Goal: Navigation & Orientation: Find specific page/section

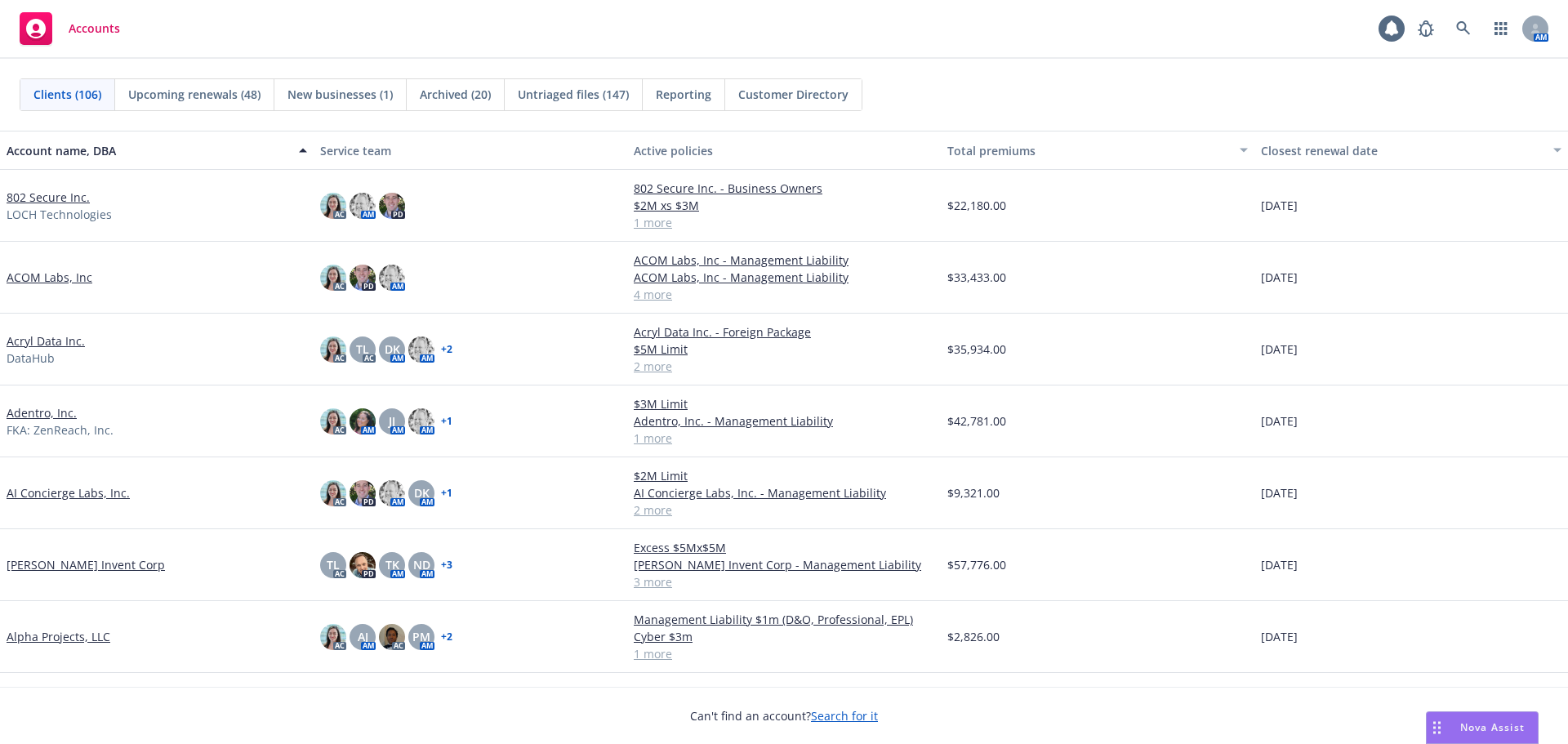
click at [43, 198] on link "802 Secure Inc." at bounding box center [48, 196] width 83 height 17
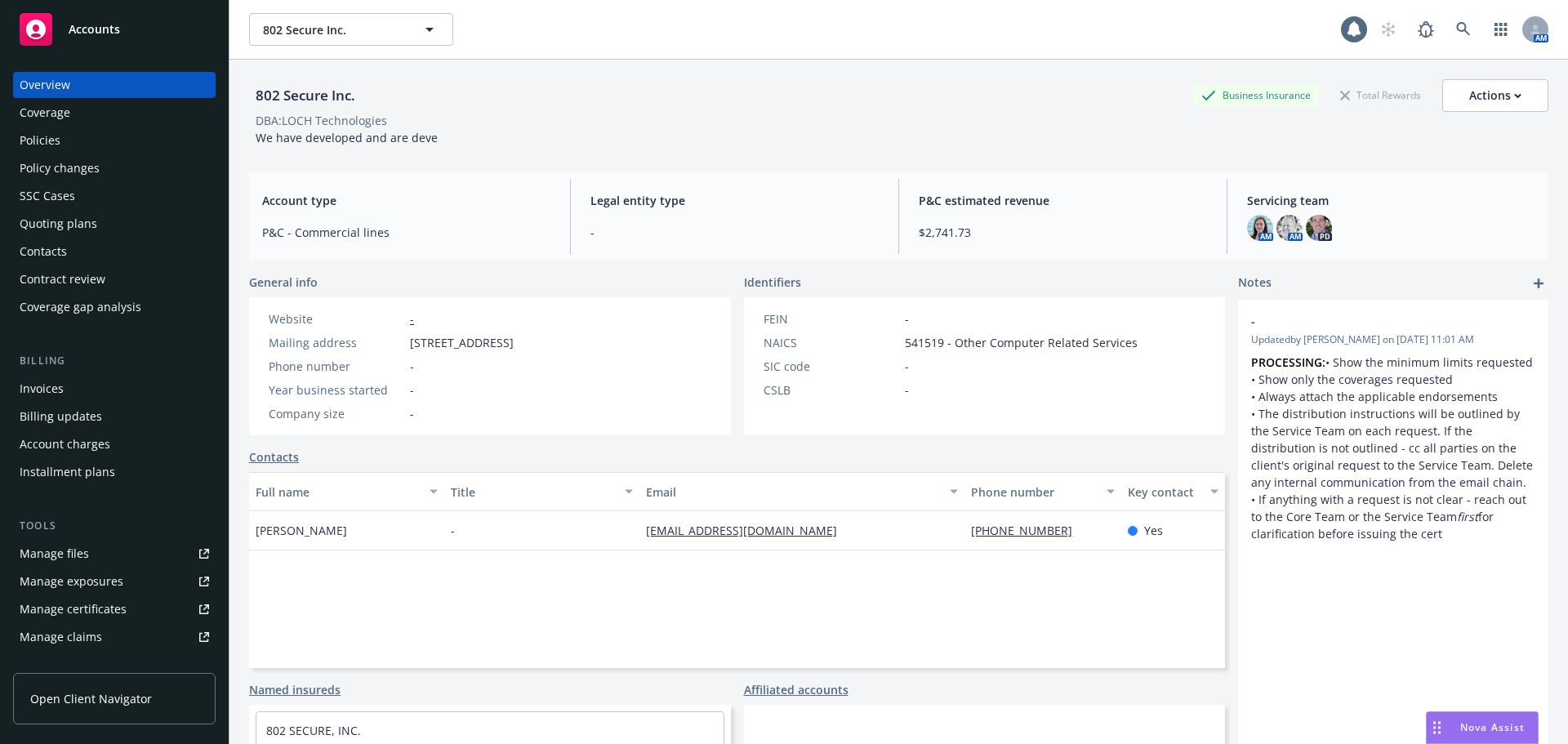
click at [107, 550] on link "Manage files" at bounding box center [114, 553] width 203 height 26
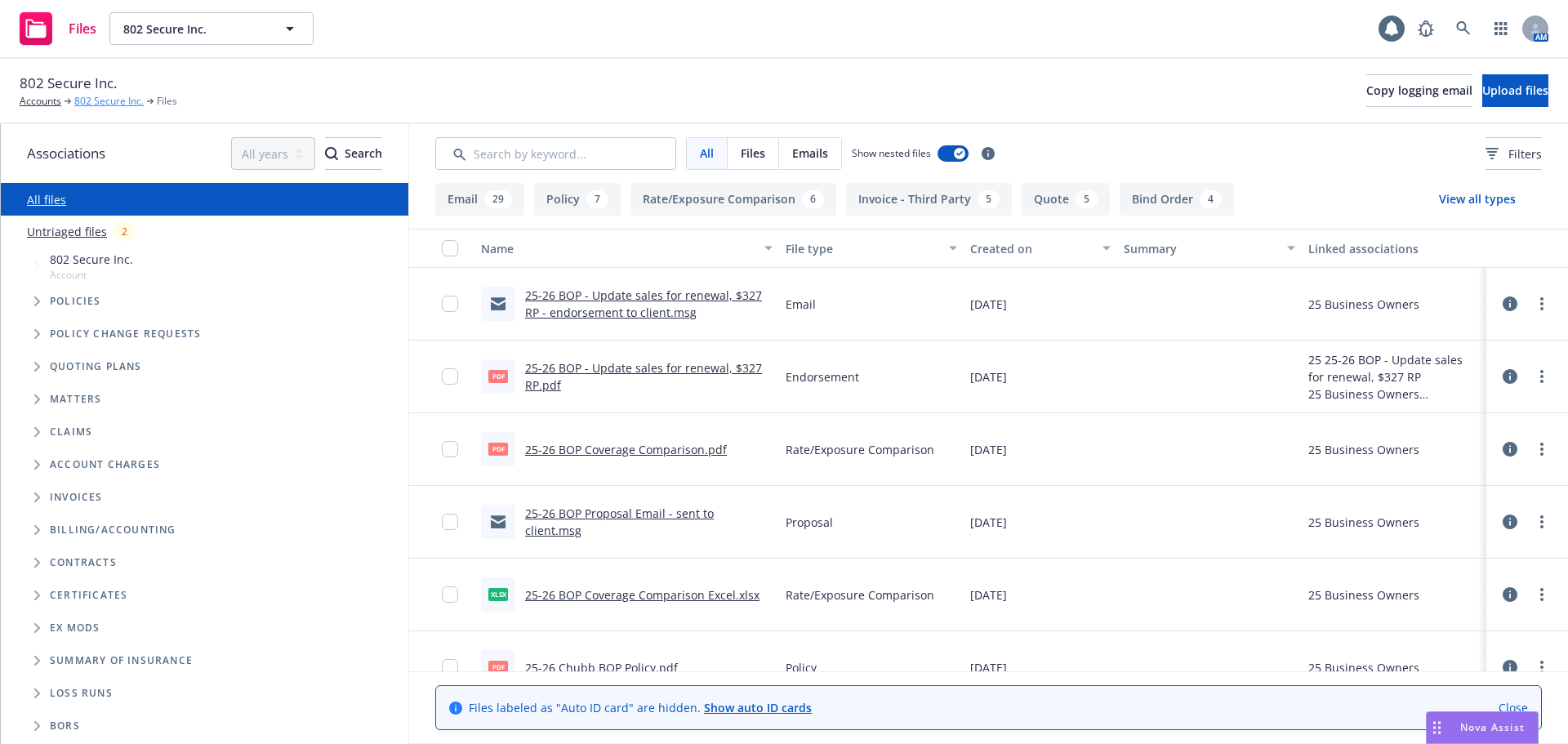
click at [105, 105] on link "802 Secure Inc." at bounding box center [109, 101] width 70 height 15
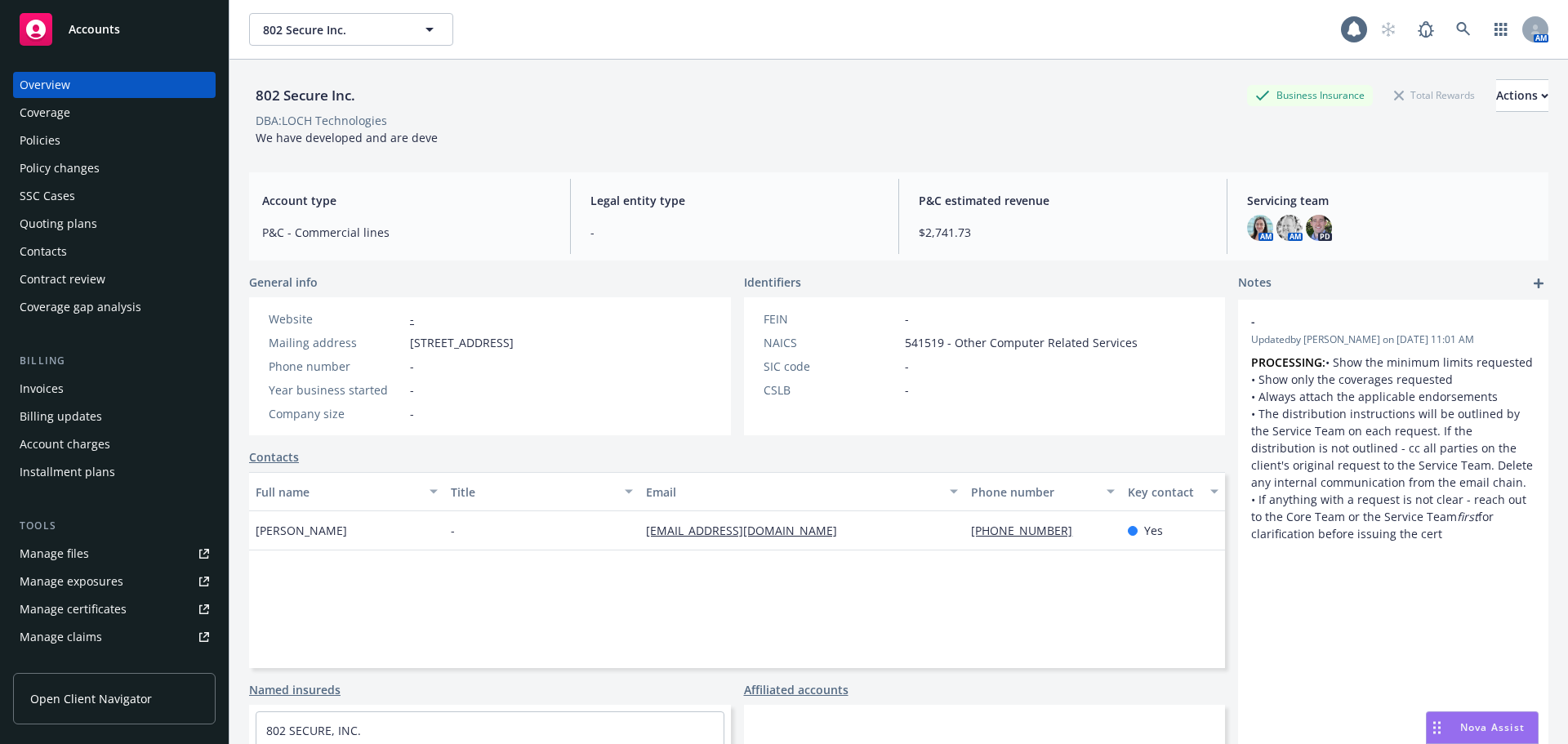
click at [102, 551] on link "Manage files" at bounding box center [114, 553] width 203 height 26
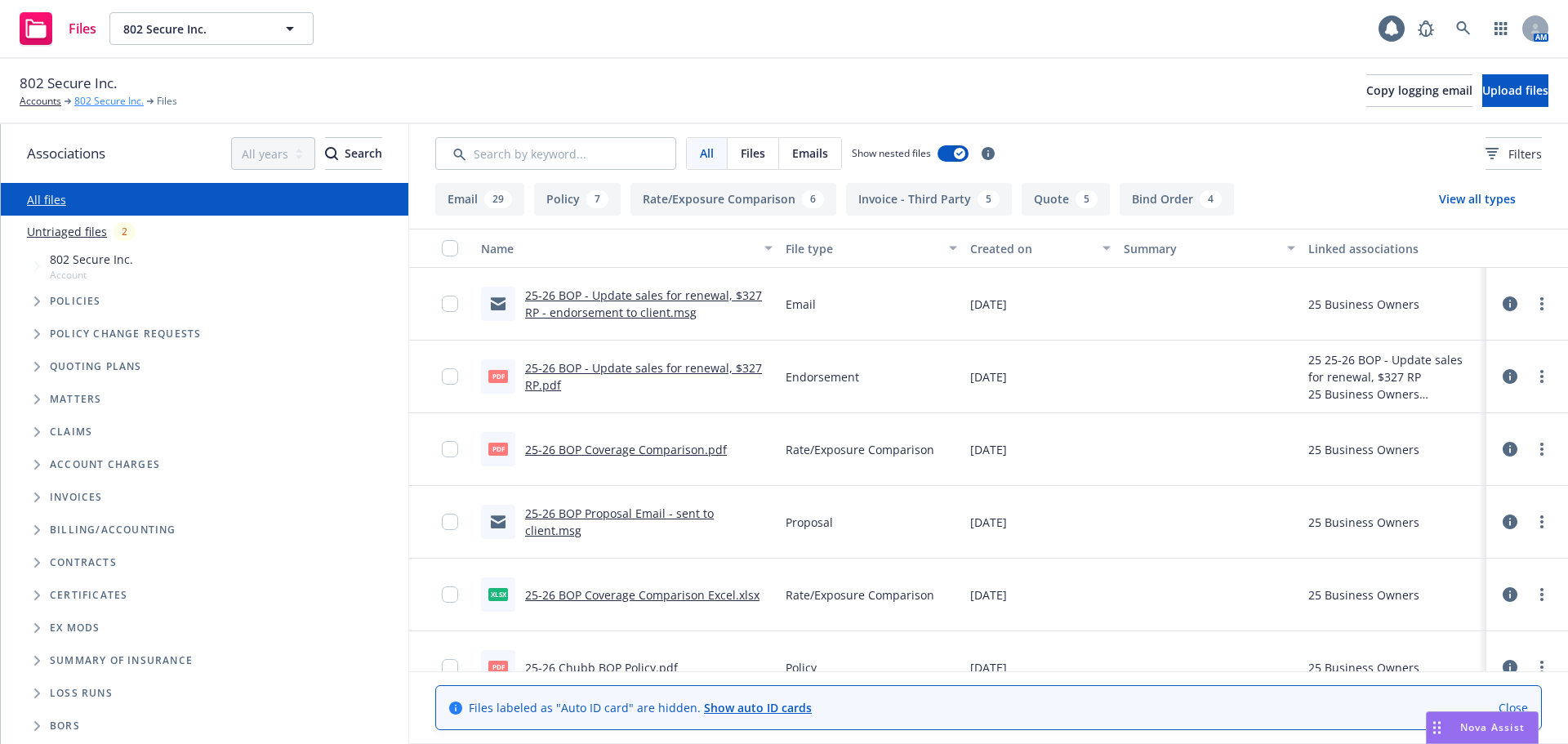
click at [113, 104] on link "802 Secure Inc." at bounding box center [109, 101] width 70 height 15
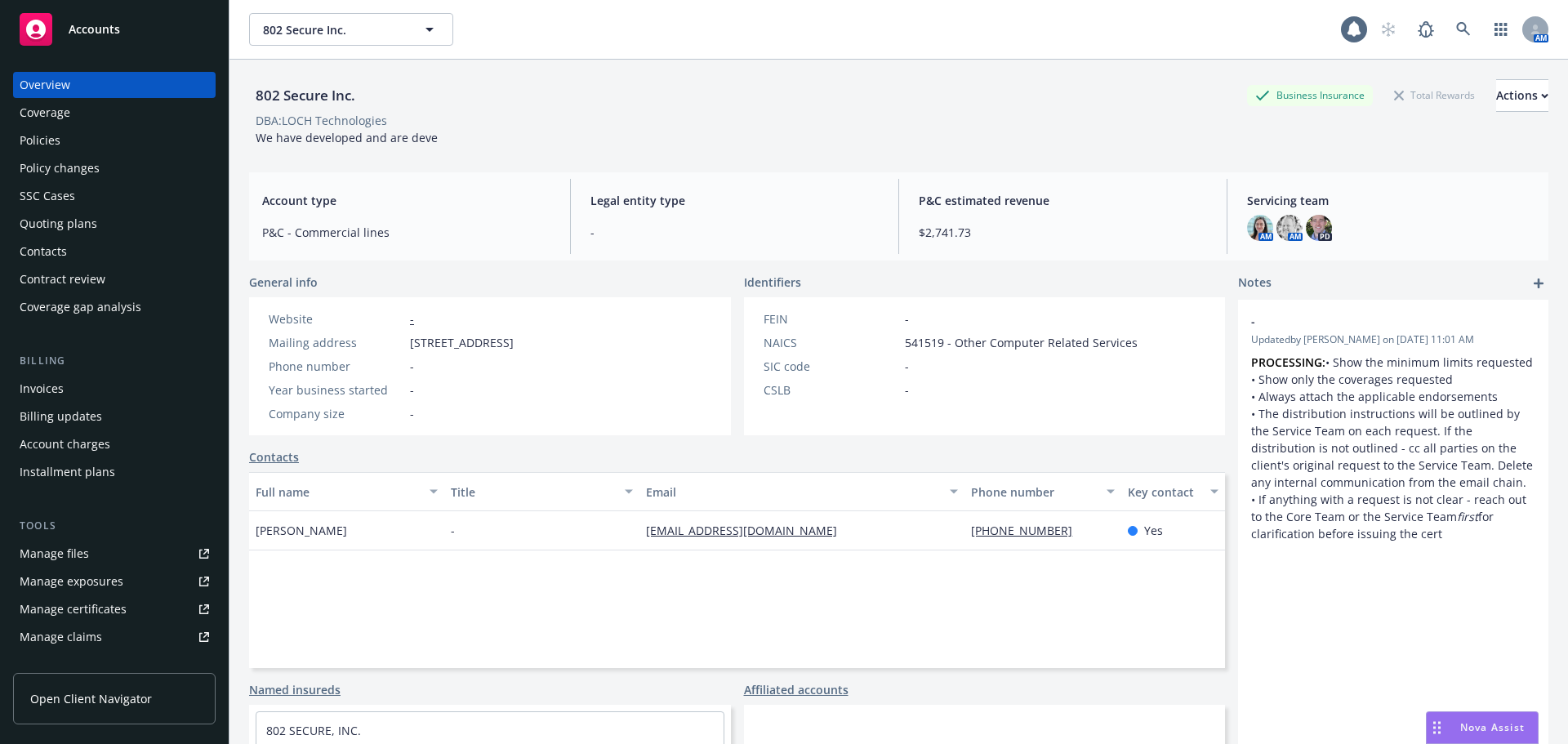
click at [126, 547] on link "Manage files" at bounding box center [114, 553] width 203 height 26
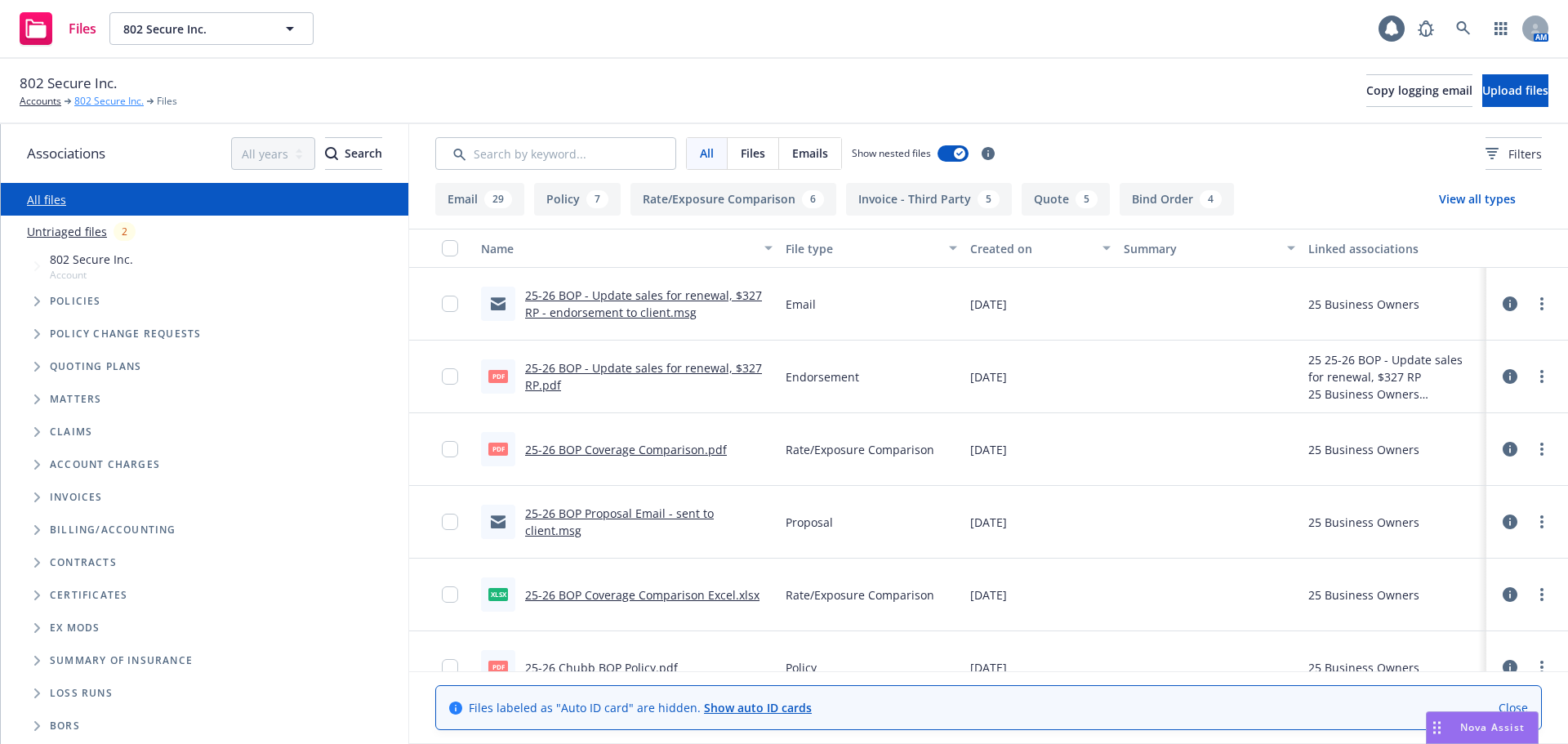
click at [98, 99] on link "802 Secure Inc." at bounding box center [109, 101] width 70 height 15
